Goal: Information Seeking & Learning: Learn about a topic

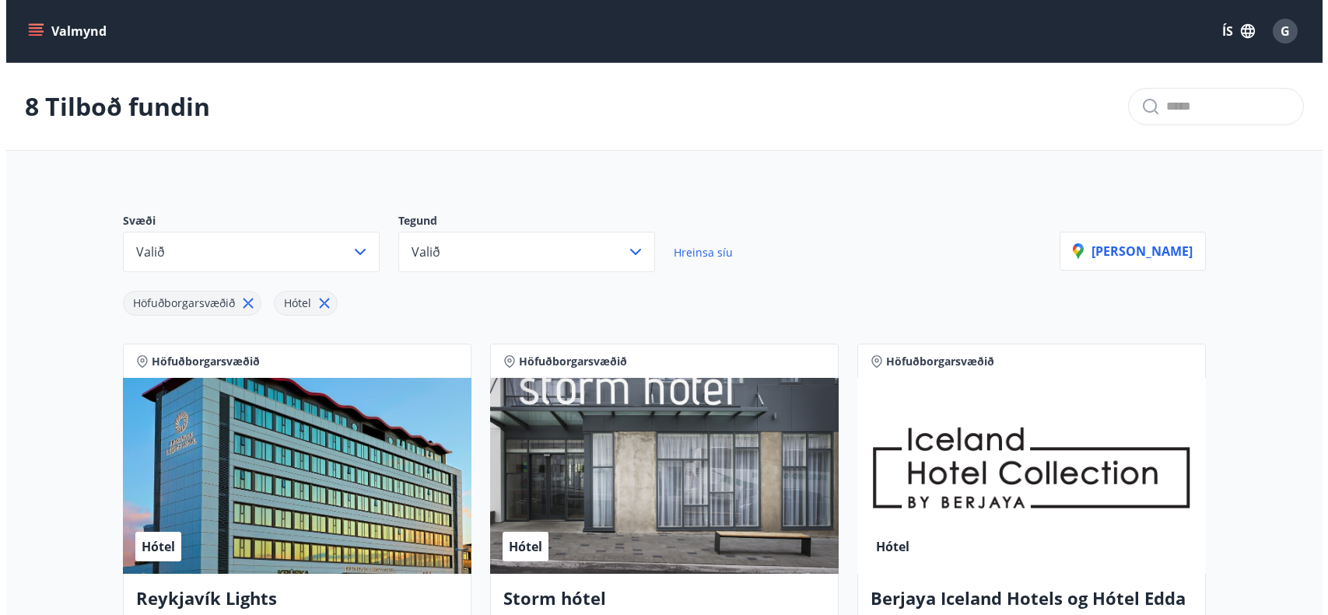
scroll to position [628, 0]
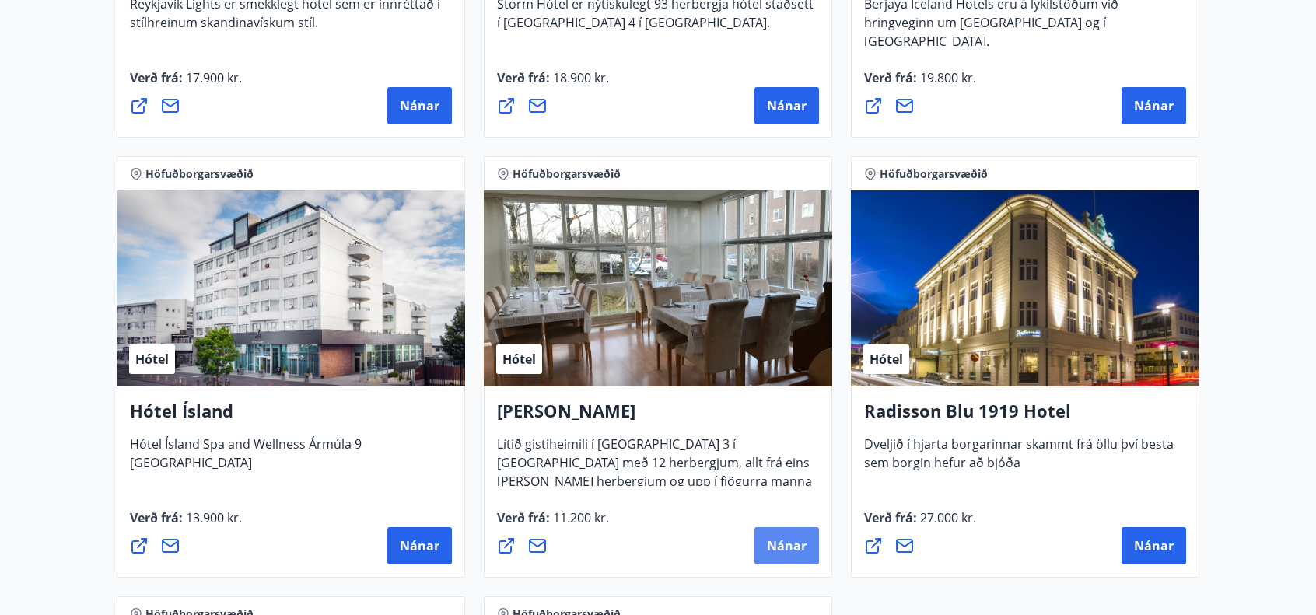
click at [773, 548] on span "Nánar" at bounding box center [787, 545] width 40 height 17
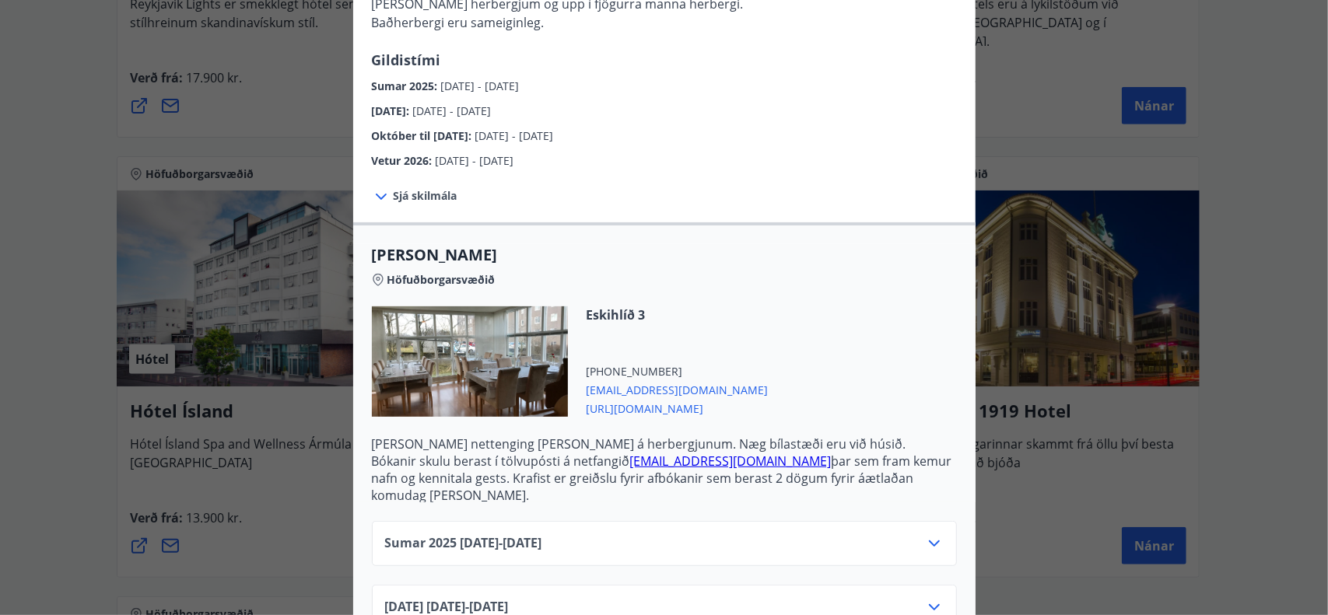
scroll to position [233, 0]
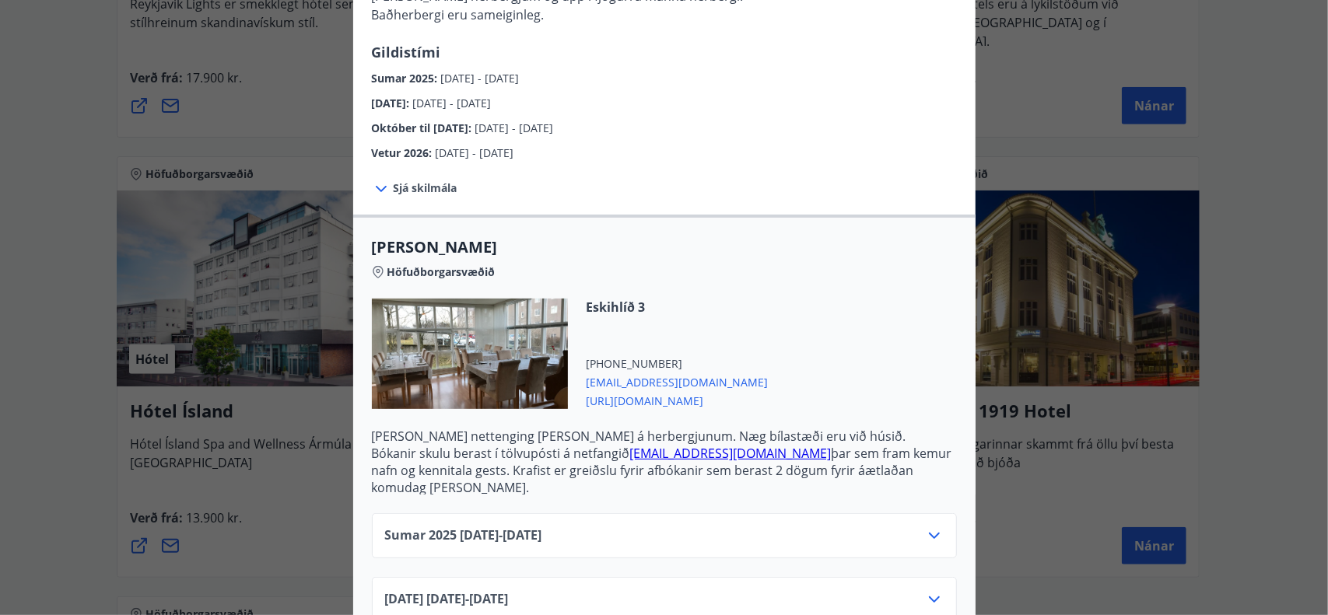
click at [633, 402] on span "[URL][DOMAIN_NAME]" at bounding box center [677, 399] width 182 height 19
click at [602, 401] on span "[URL][DOMAIN_NAME]" at bounding box center [677, 399] width 182 height 19
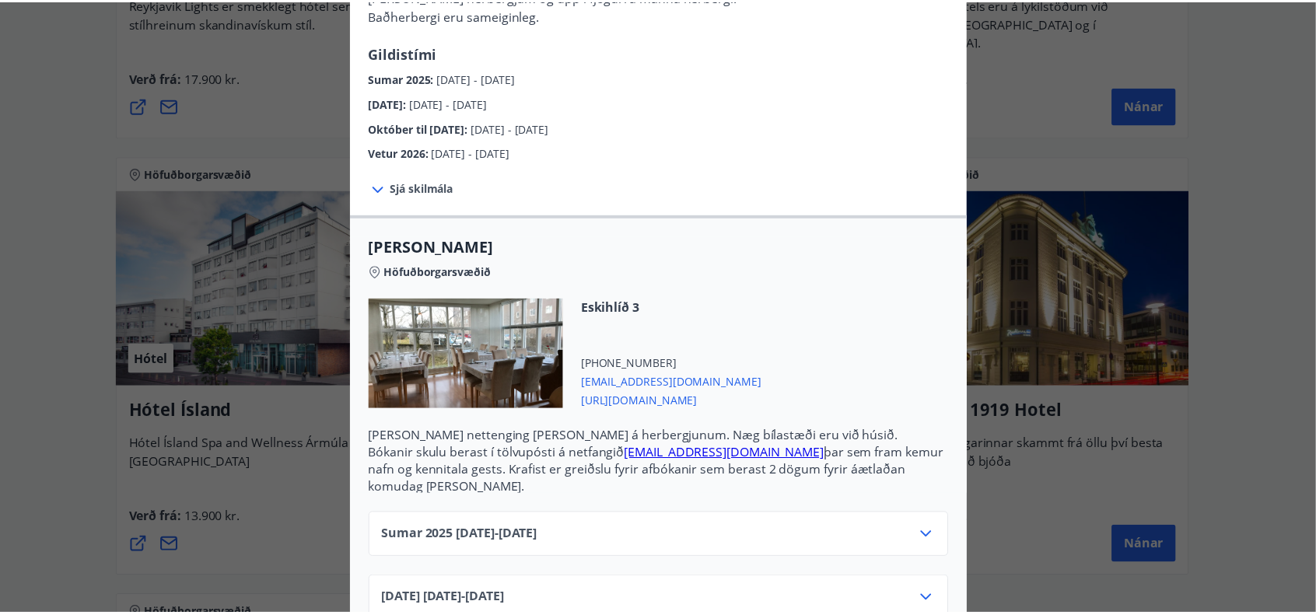
scroll to position [78, 0]
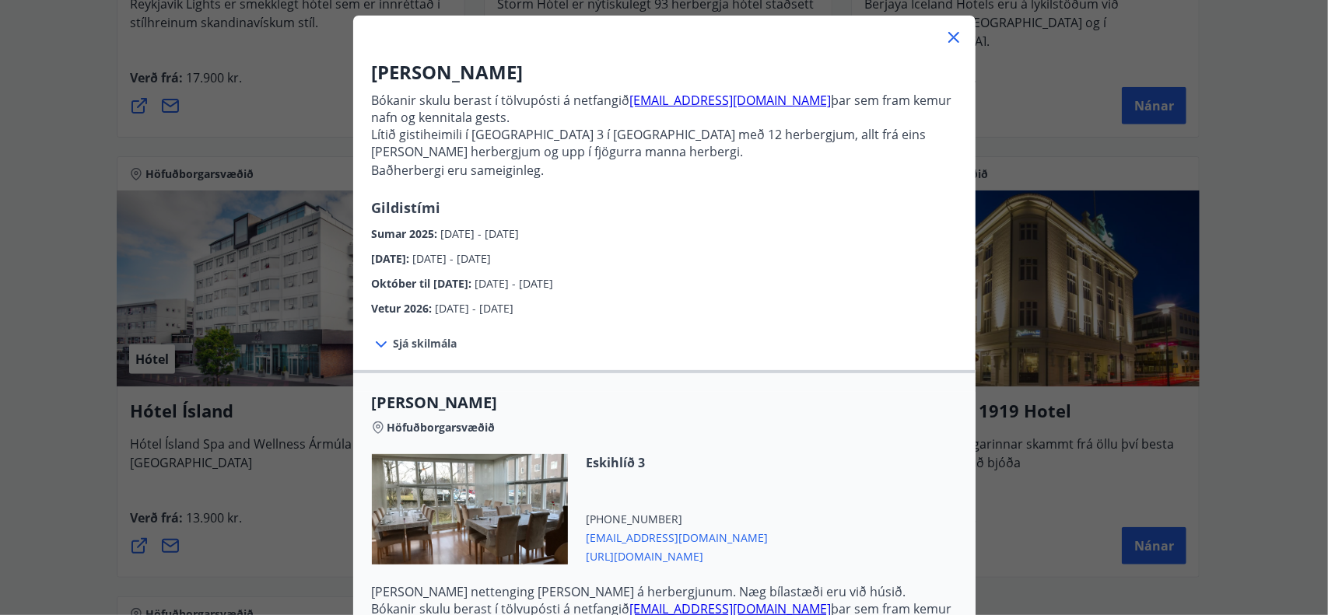
click at [949, 38] on icon at bounding box center [953, 37] width 11 height 11
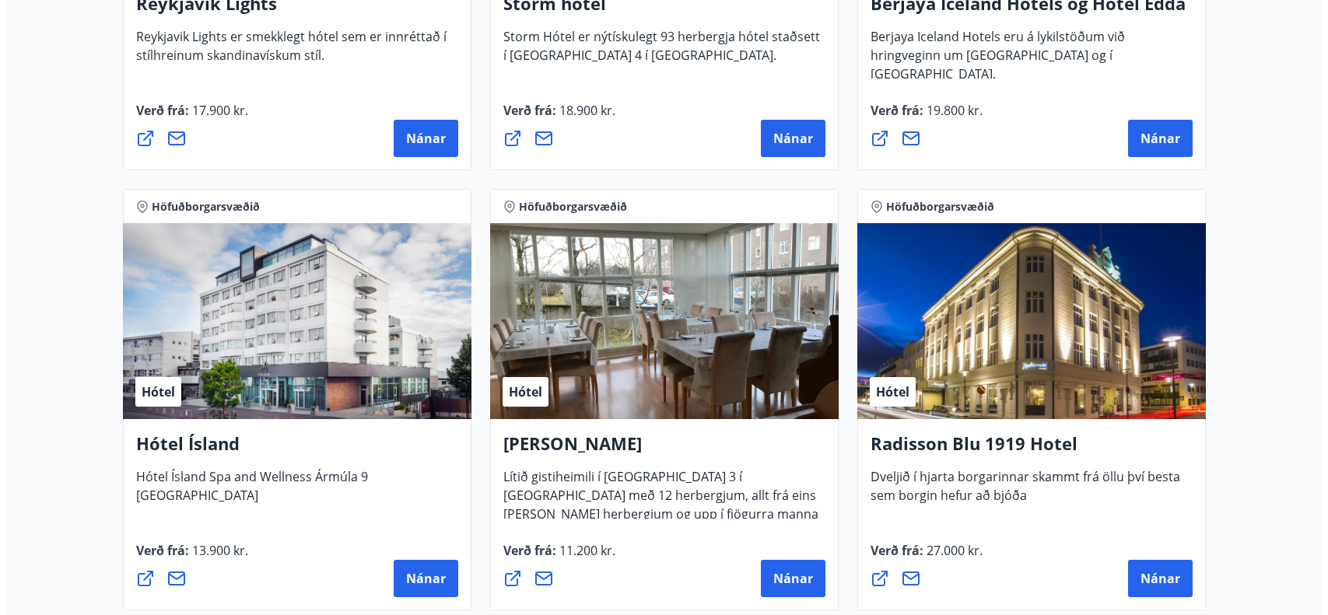
scroll to position [705, 0]
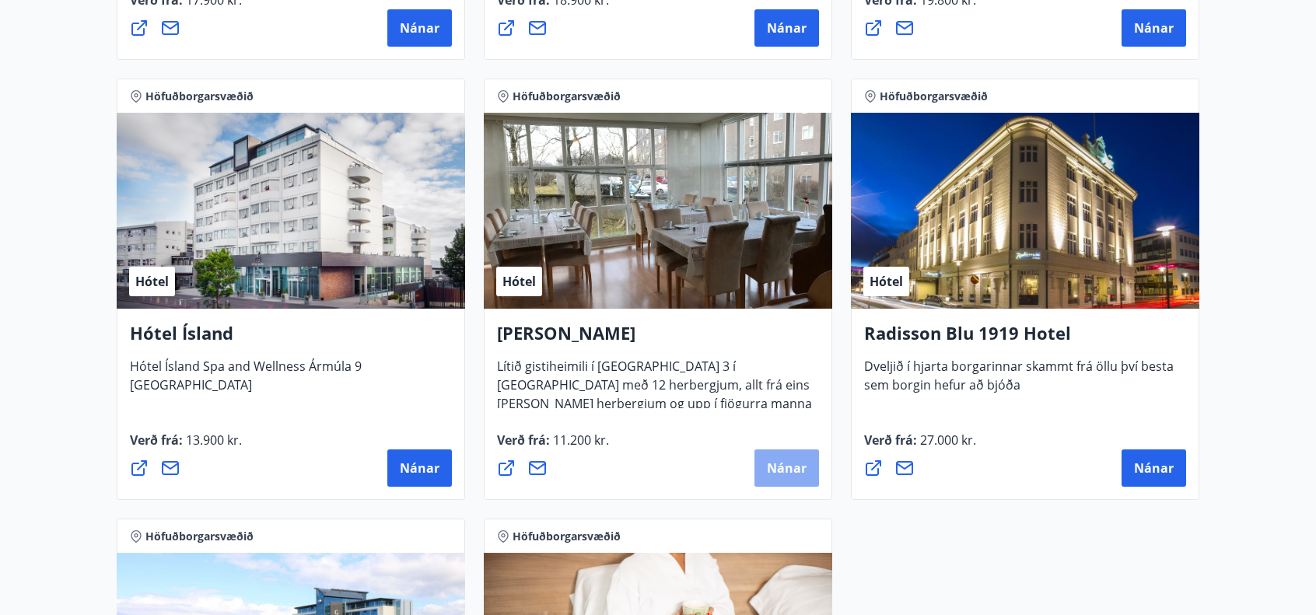
click at [804, 469] on span "Nánar" at bounding box center [787, 468] width 40 height 17
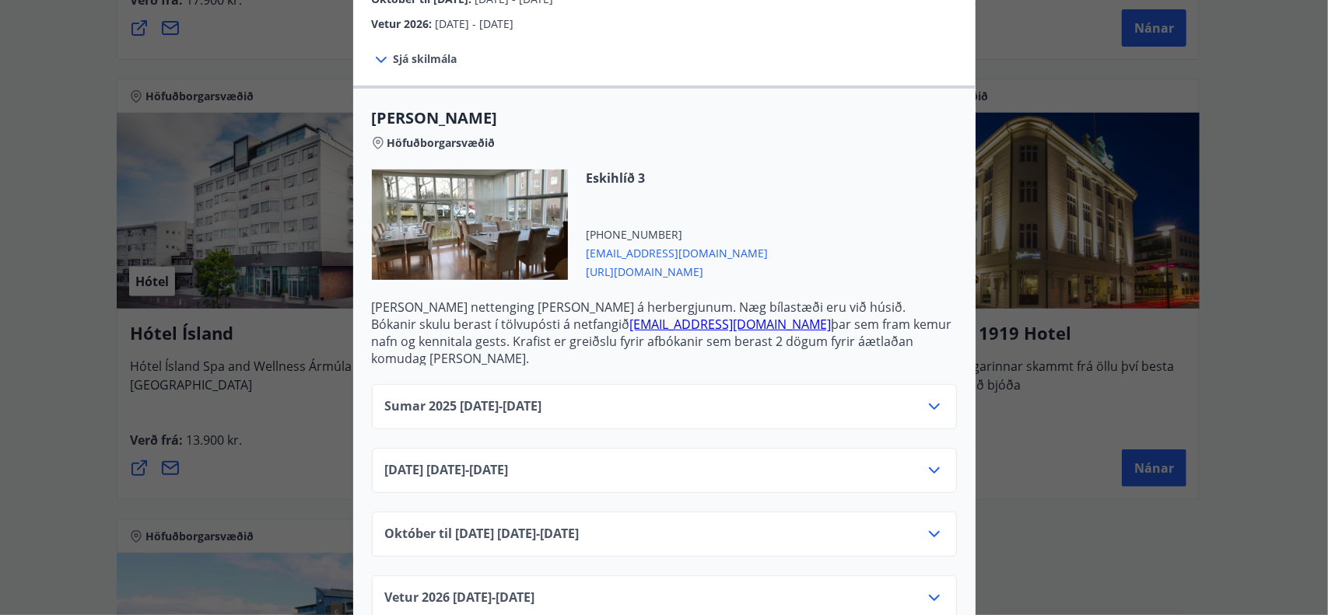
scroll to position [380, 0]
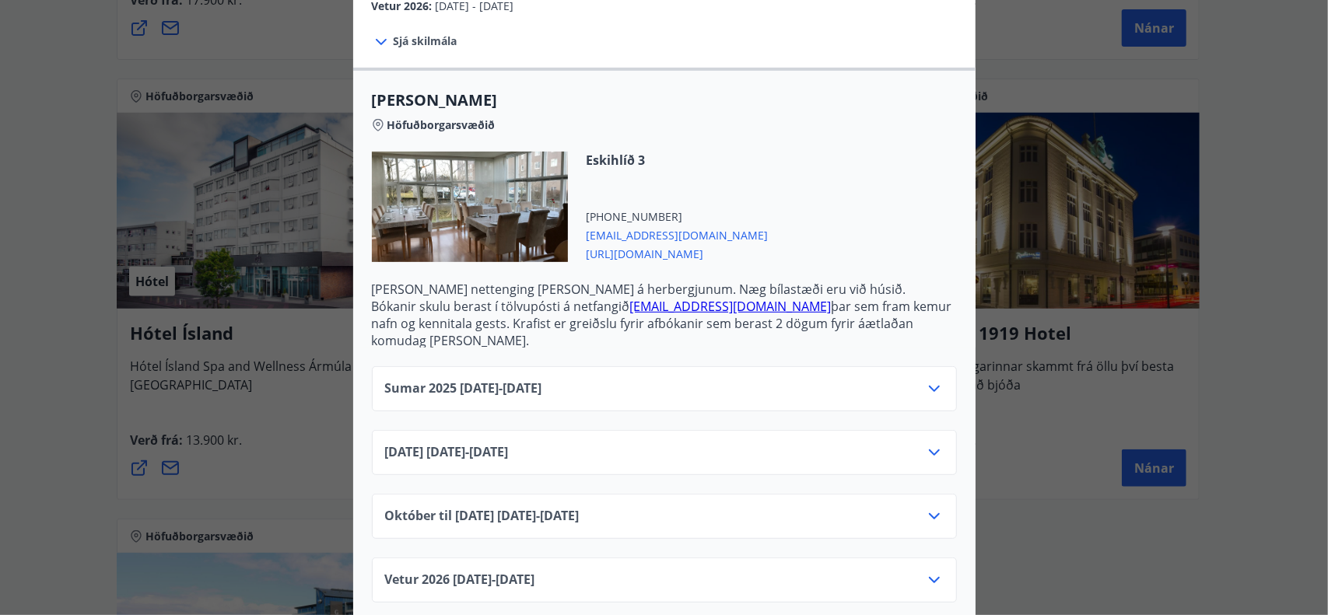
click at [931, 443] on icon at bounding box center [934, 452] width 19 height 19
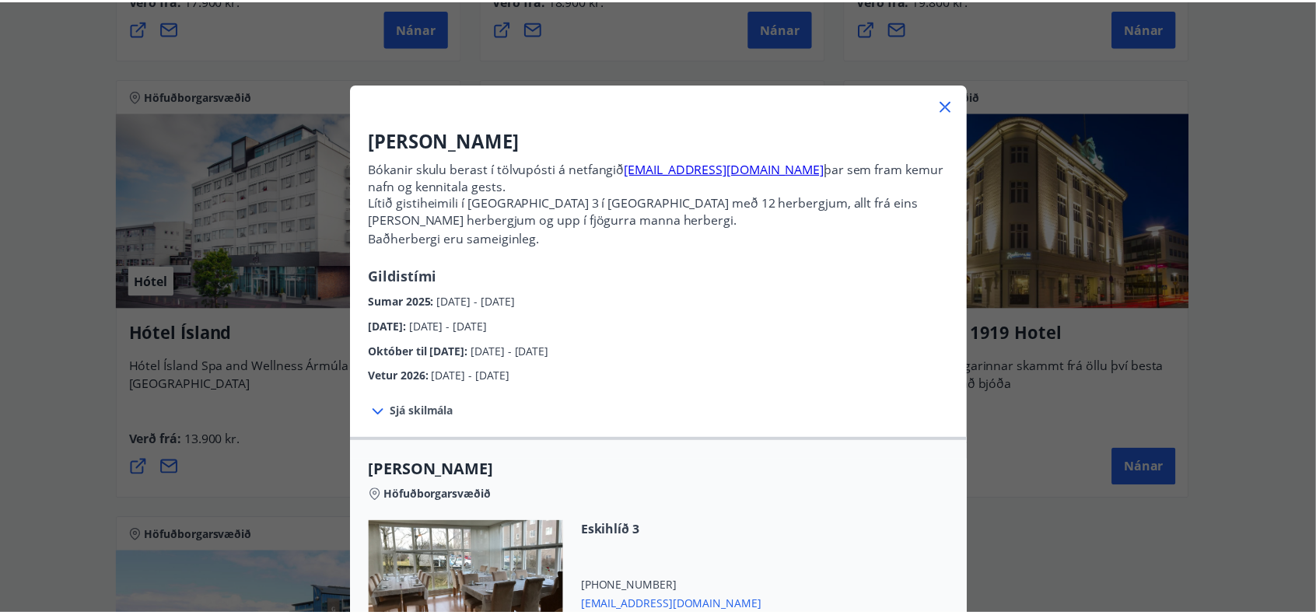
scroll to position [0, 0]
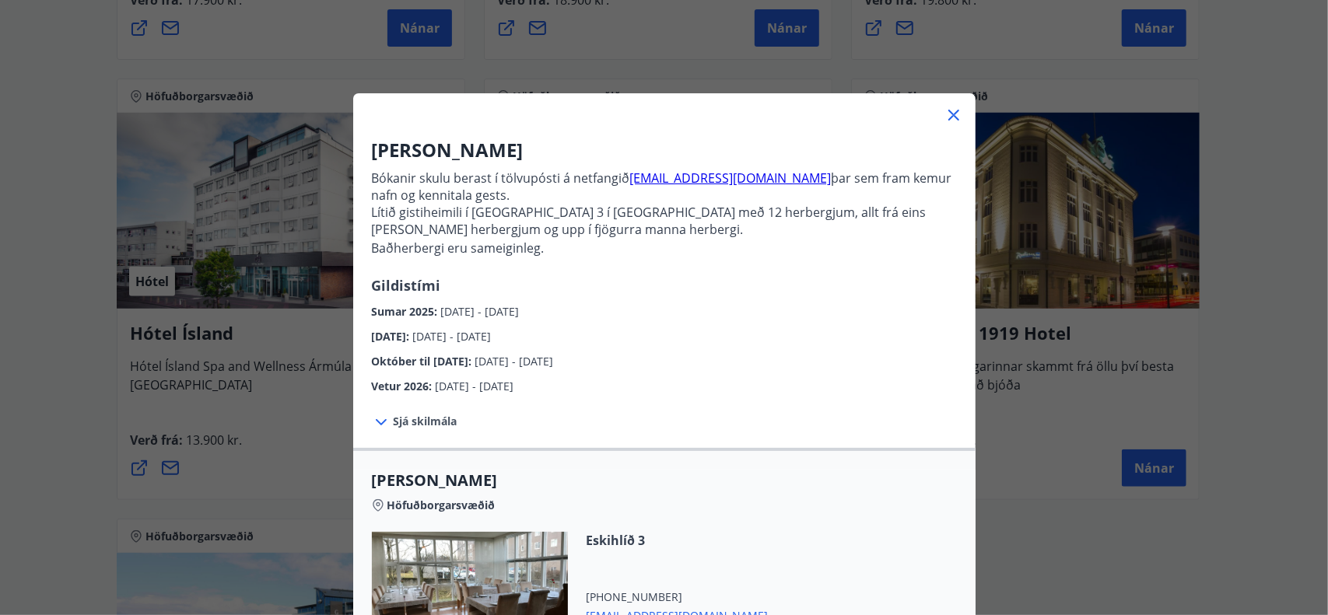
click at [375, 423] on icon at bounding box center [381, 422] width 19 height 19
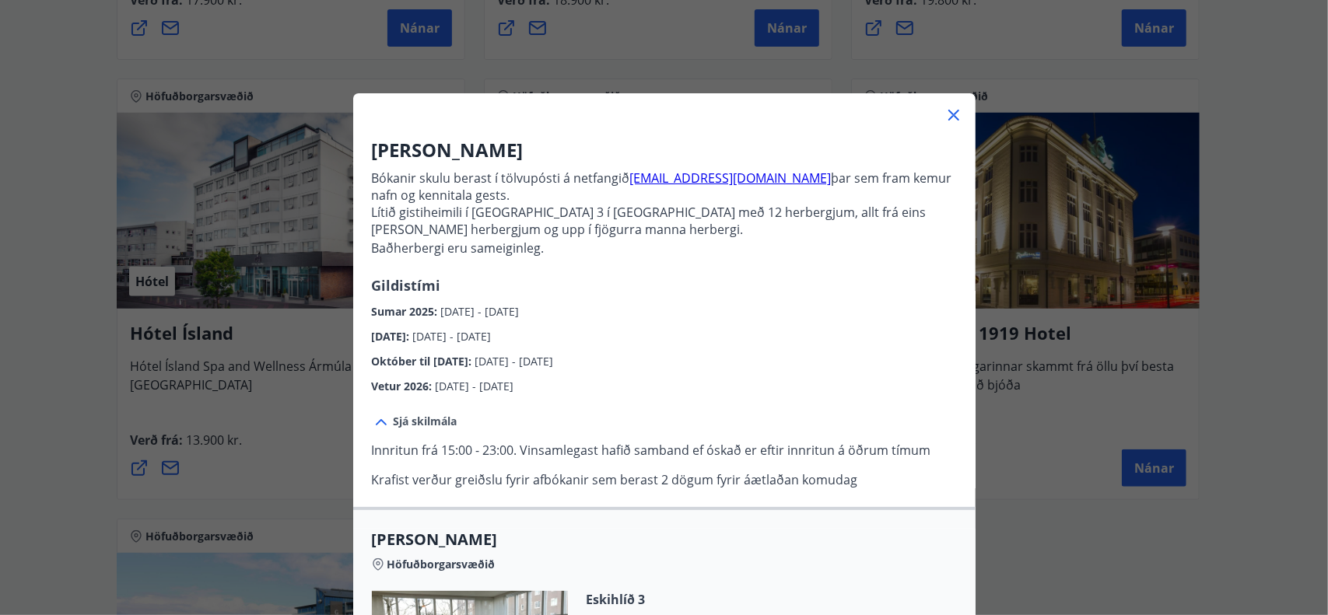
click at [947, 112] on icon at bounding box center [953, 115] width 19 height 19
